Goal: Transaction & Acquisition: Purchase product/service

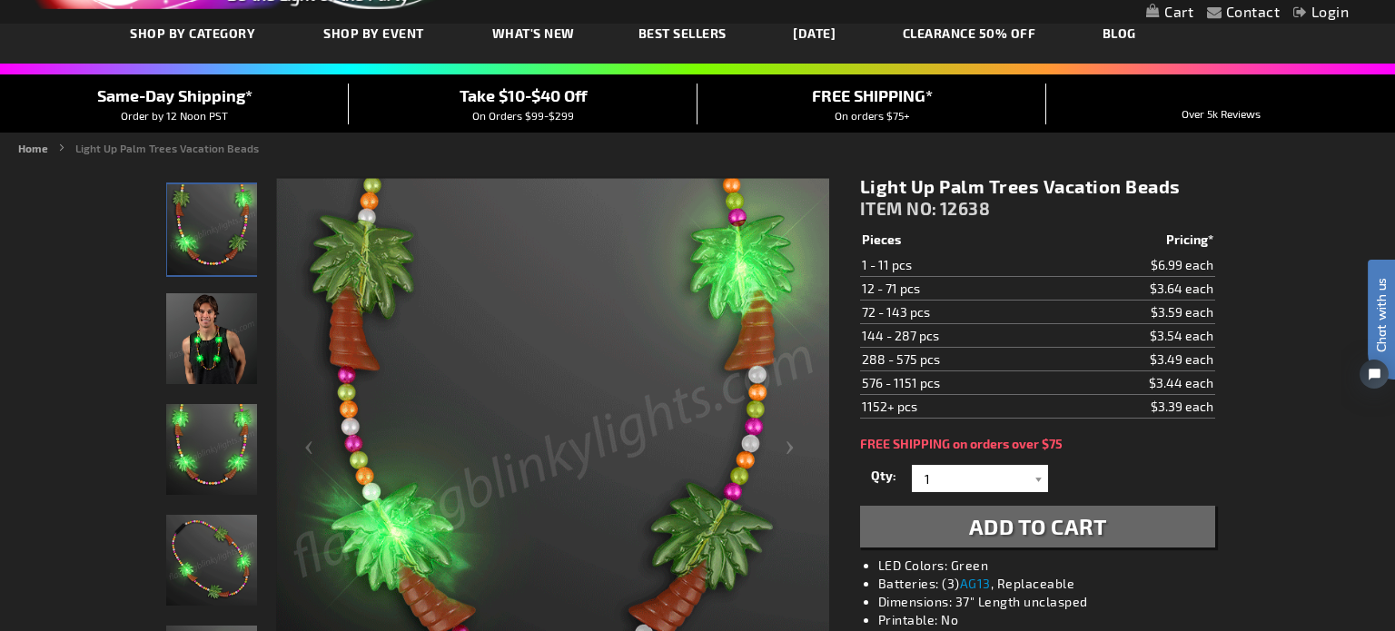
scroll to position [111, 0]
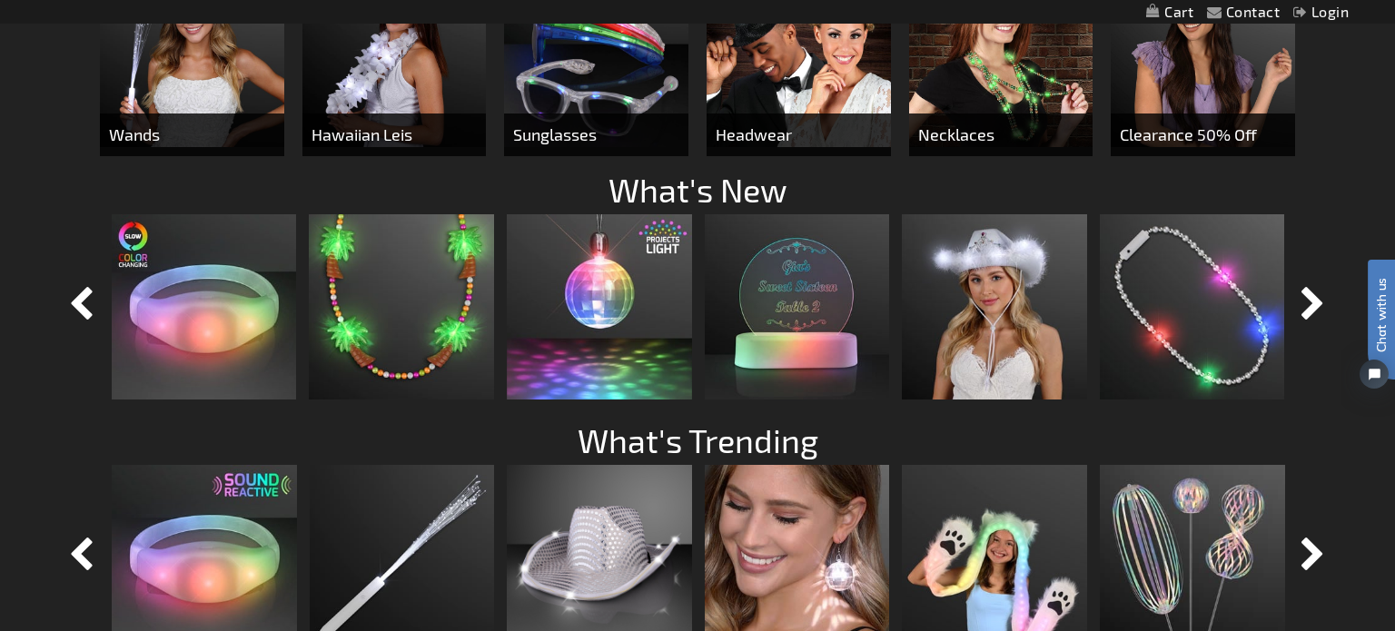
scroll to position [1305, 0]
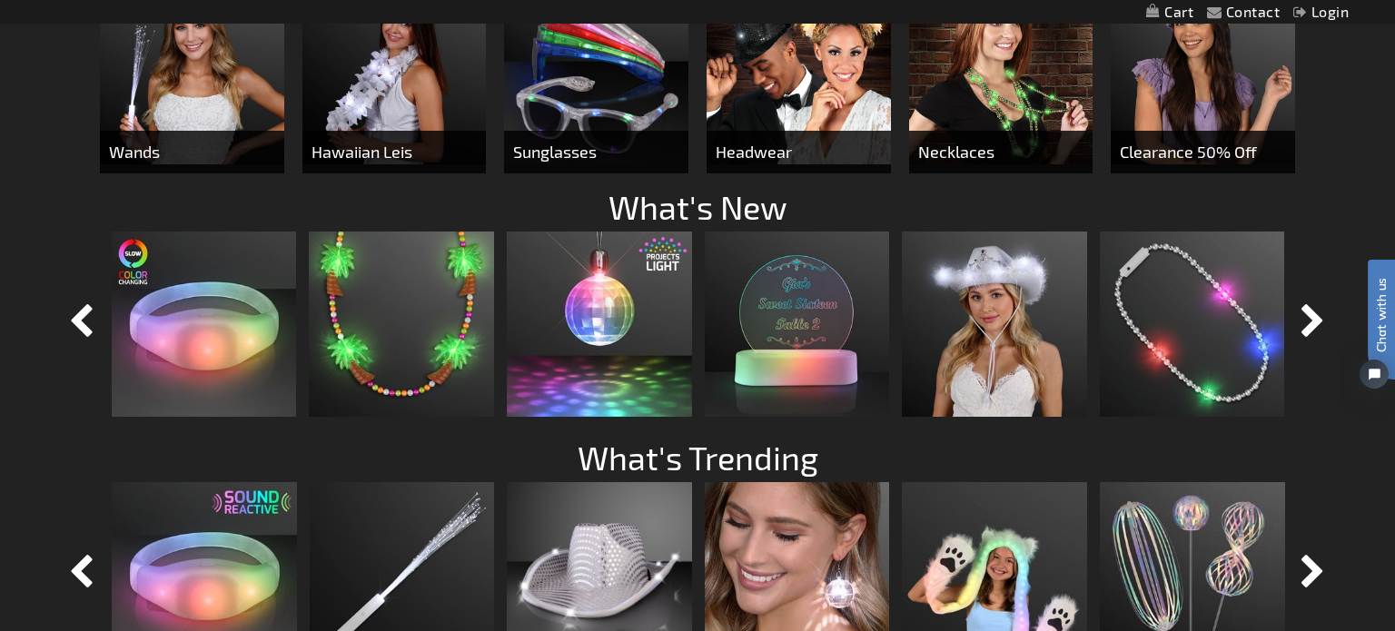
drag, startPoint x: 2734, startPoint y: 195, endPoint x: 1382, endPoint y: 214, distance: 1352.8
drag, startPoint x: 1382, startPoint y: 214, endPoint x: 1392, endPoint y: 93, distance: 122.1
click at [1392, 156] on html "Chat with us" at bounding box center [1368, 315] width 55 height 318
click at [202, 101] on img at bounding box center [192, 72] width 184 height 184
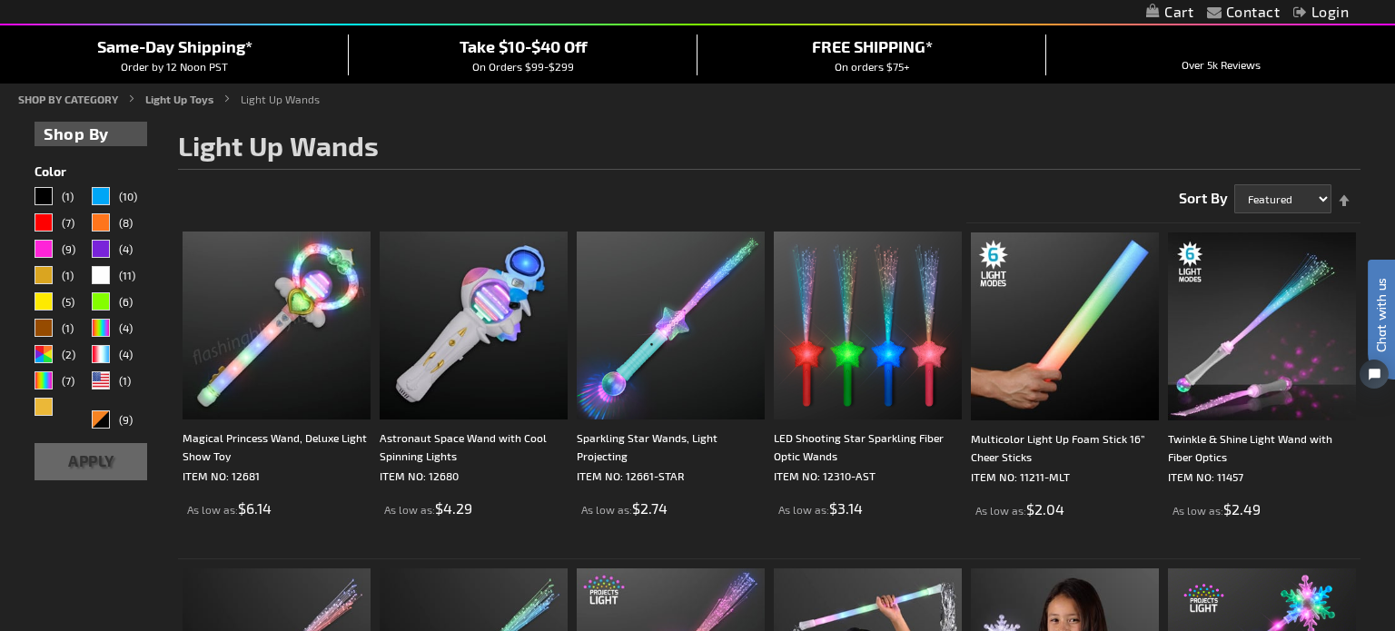
drag, startPoint x: 1394, startPoint y: 68, endPoint x: 1394, endPoint y: 91, distance: 22.7
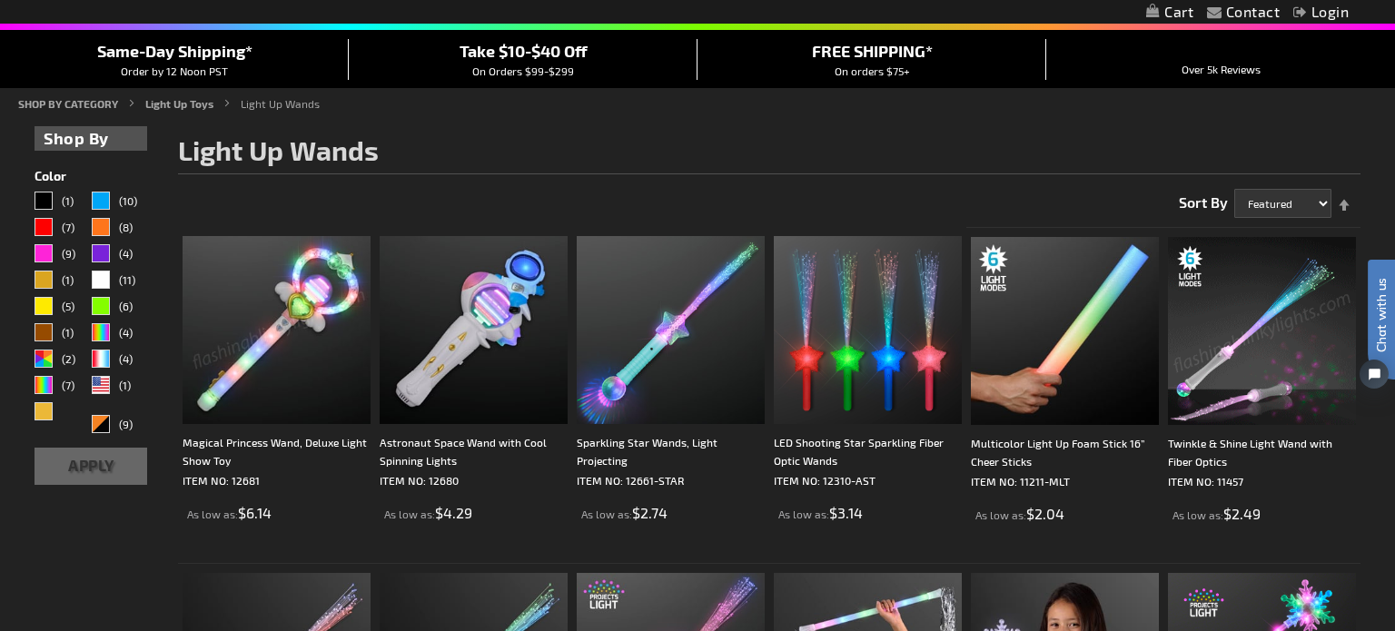
click at [1226, 293] on img at bounding box center [1262, 331] width 188 height 188
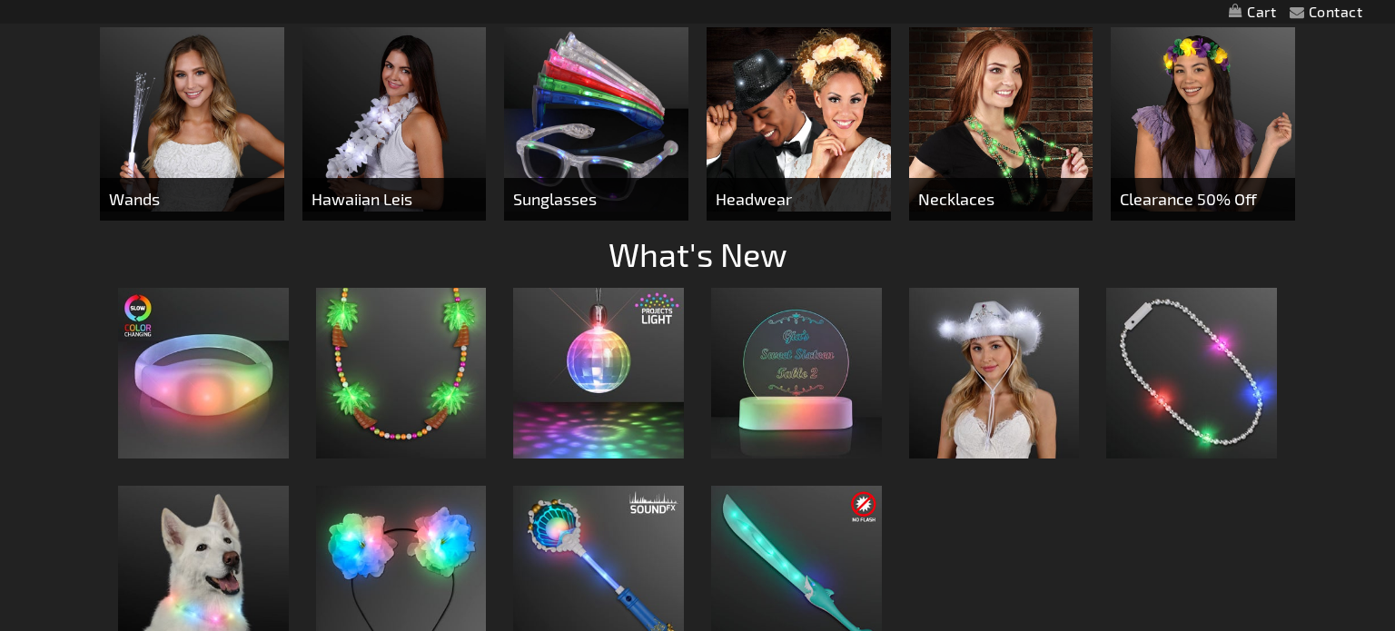
scroll to position [1305, 0]
